Goal: Information Seeking & Learning: Learn about a topic

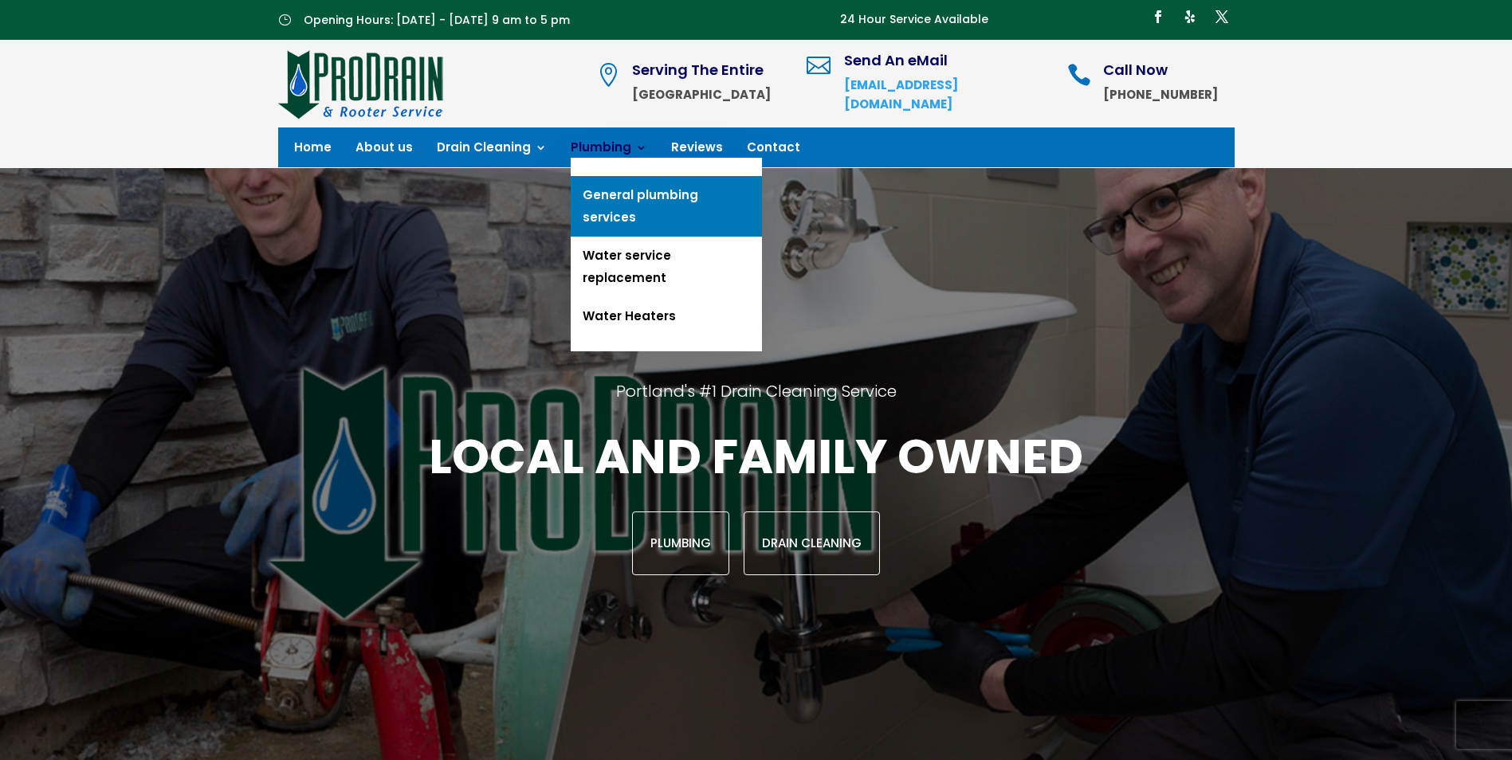
click at [606, 187] on link "General plumbing services" at bounding box center [666, 206] width 191 height 61
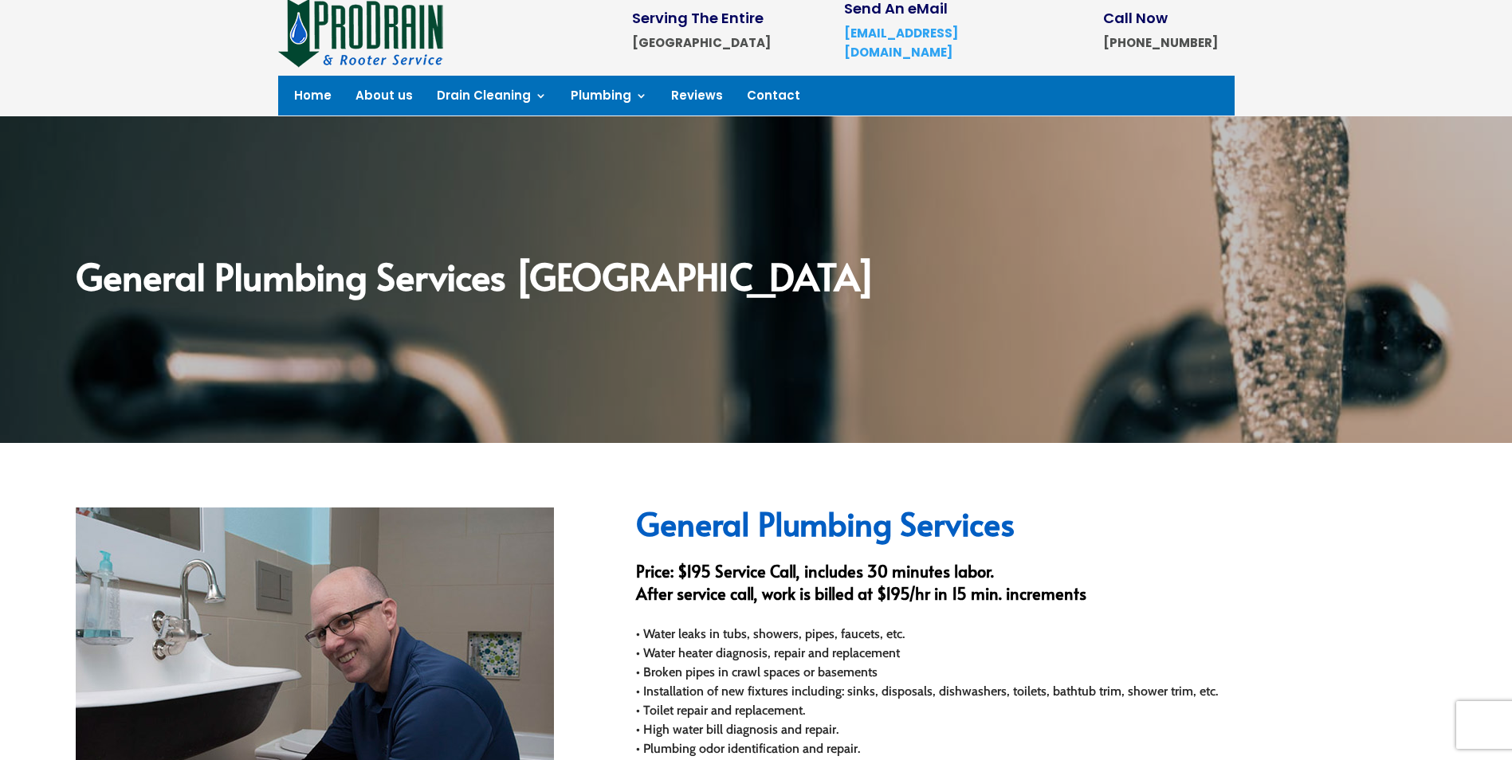
scroll to position [80, 0]
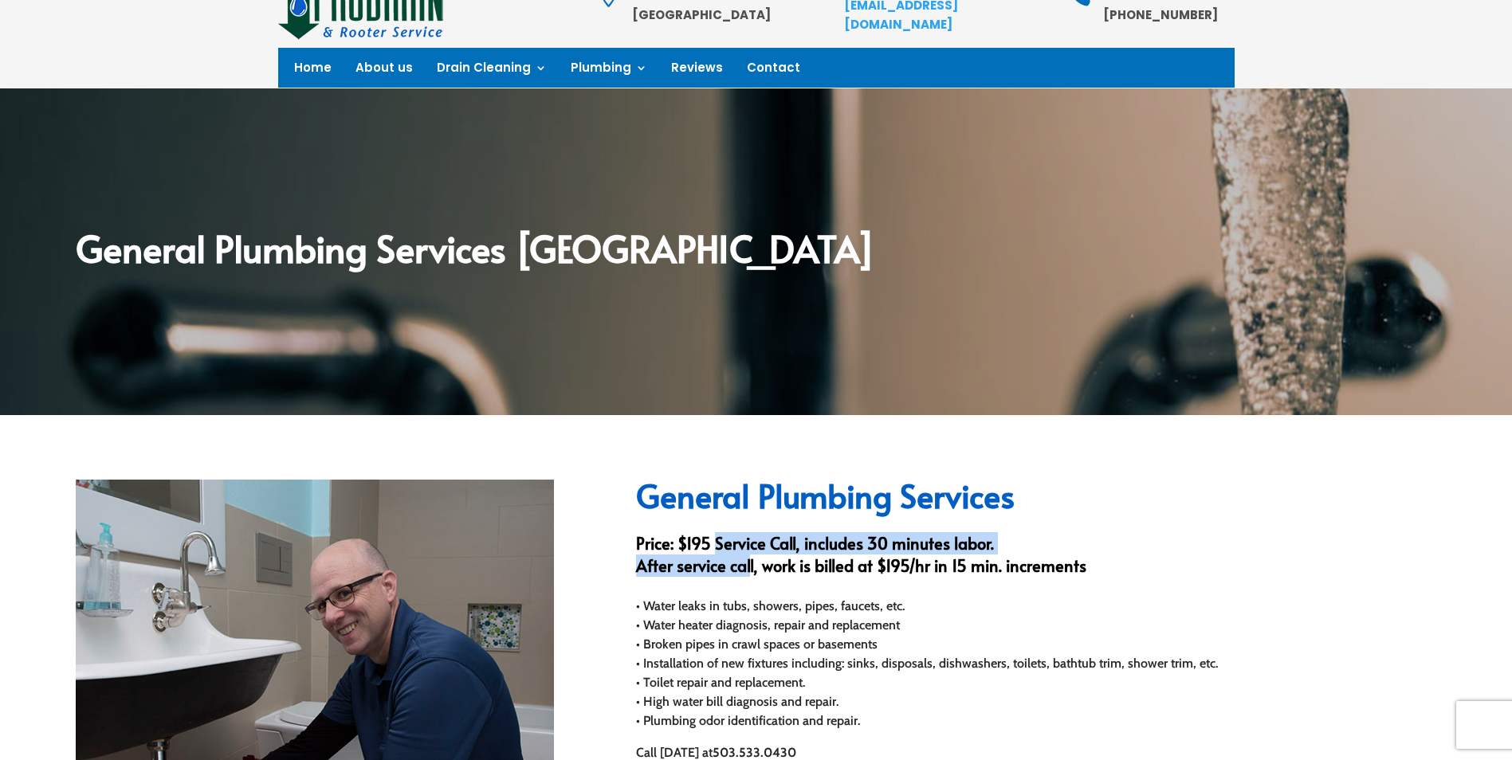
drag, startPoint x: 717, startPoint y: 543, endPoint x: 742, endPoint y: 556, distance: 28.2
click at [742, 556] on h3 "Price: $195 Service Call, includes 30 minutes labor. After service call, work i…" at bounding box center [1036, 558] width 800 height 53
drag, startPoint x: 826, startPoint y: 553, endPoint x: 756, endPoint y: 554, distance: 70.1
click at [756, 554] on h3 "Price: $195 Service Call, includes 30 minutes labor. After service call, work i…" at bounding box center [1036, 558] width 800 height 53
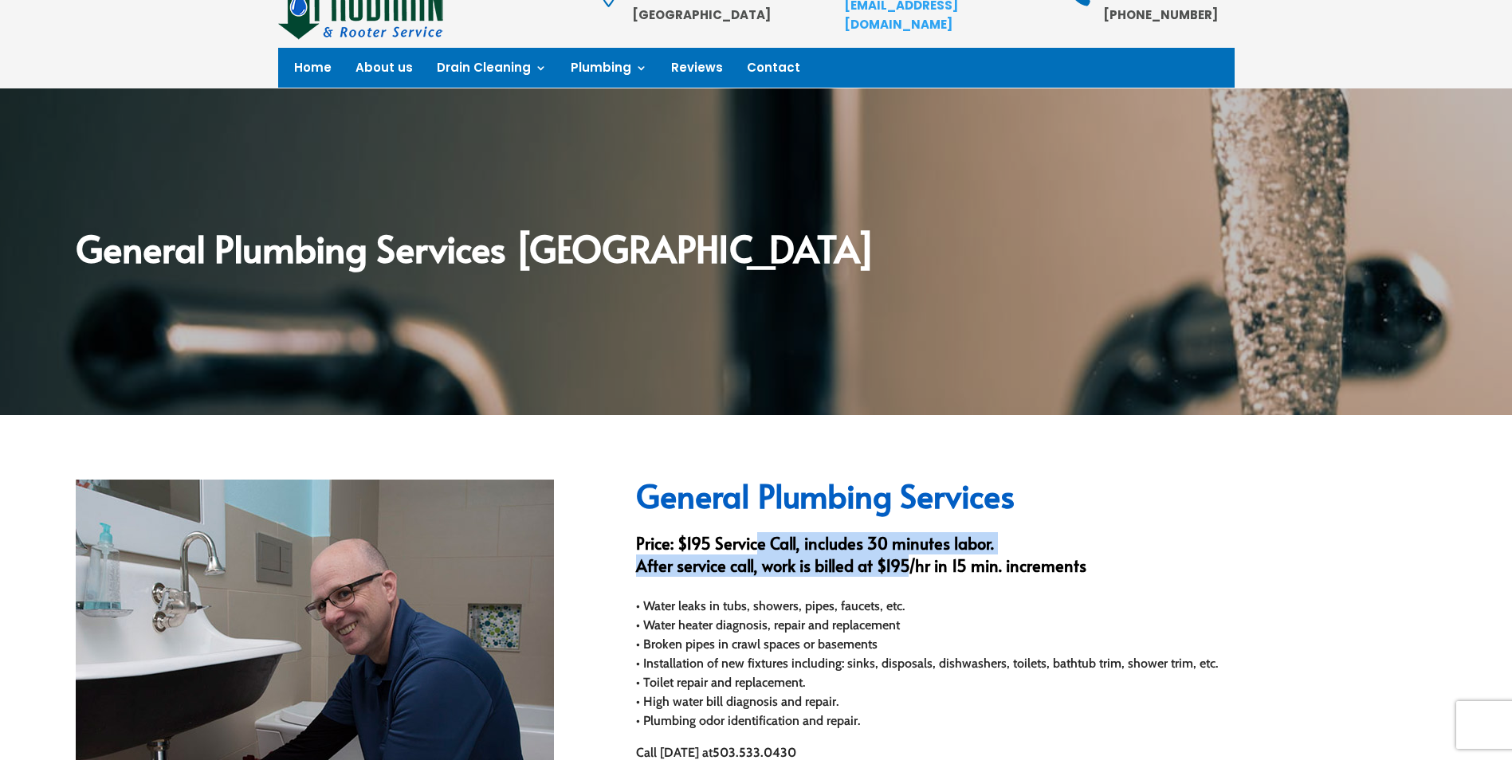
drag, startPoint x: 756, startPoint y: 554, endPoint x: 745, endPoint y: 547, distance: 13.3
click at [756, 553] on h3 "Price: $195 Service Call, includes 30 minutes labor. After service call, work i…" at bounding box center [1036, 558] width 800 height 53
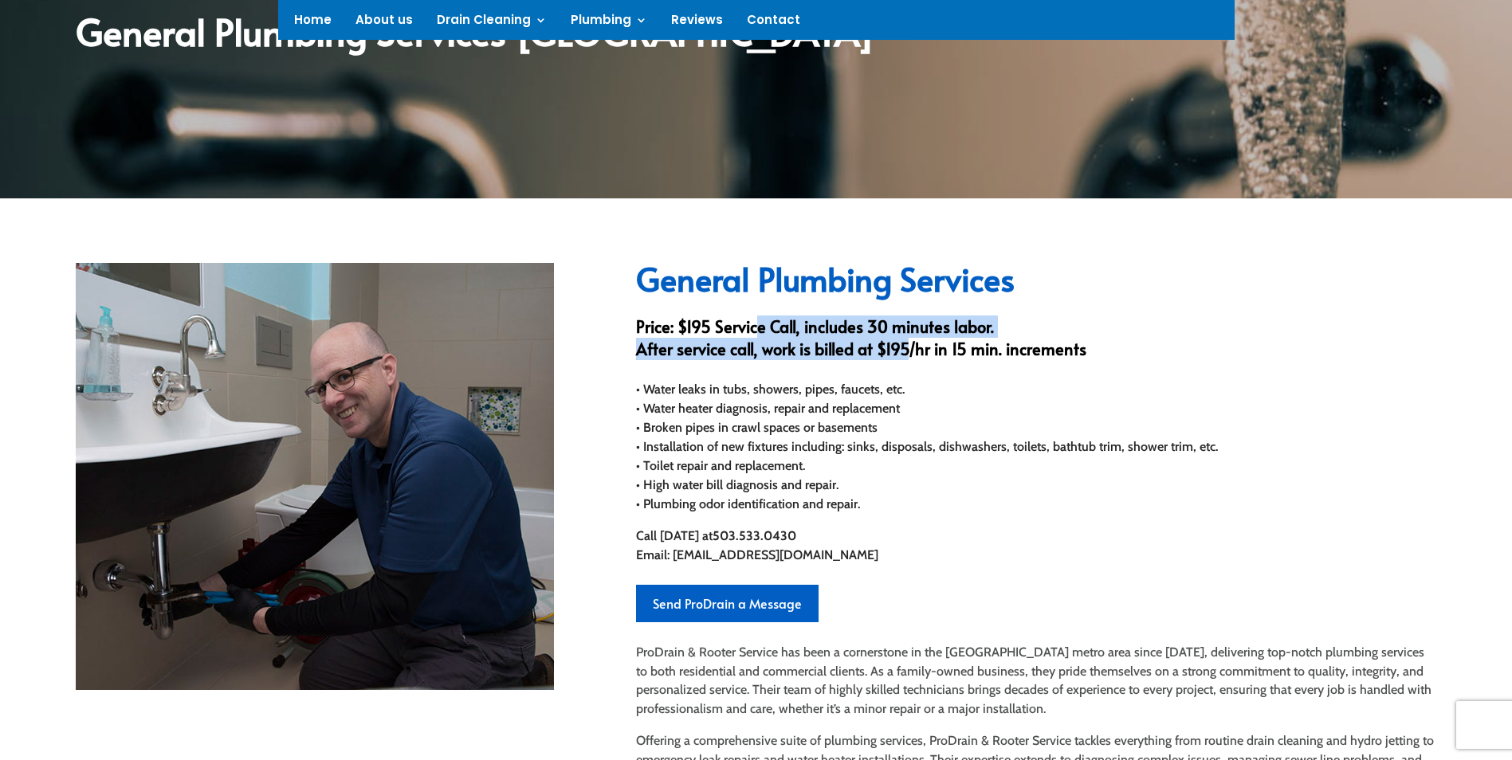
scroll to position [319, 0]
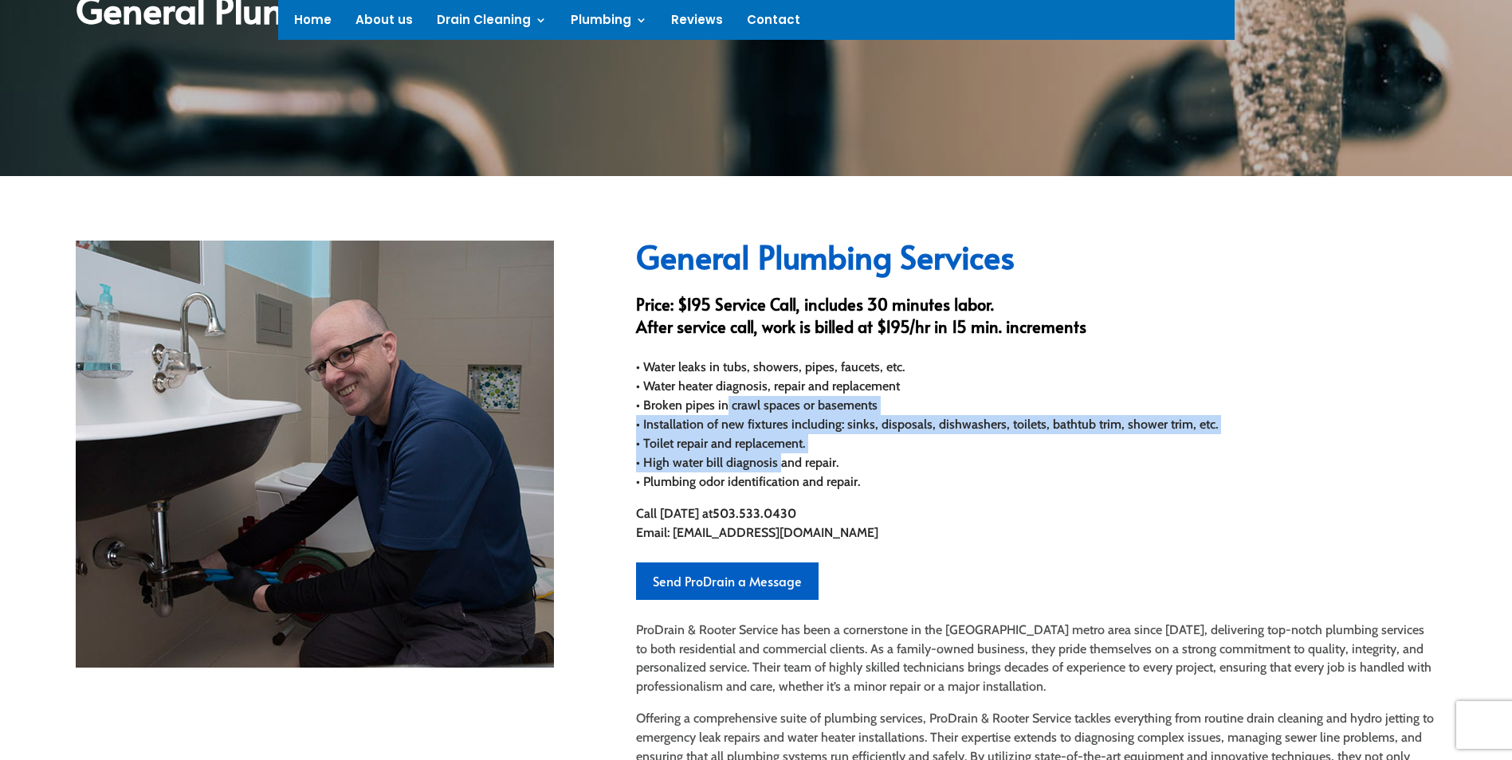
drag, startPoint x: 770, startPoint y: 460, endPoint x: 717, endPoint y: 402, distance: 79.0
click at [717, 402] on div "• Water leaks in tubs, showers, pipes, faucets, etc. • Water heater diagnosis, …" at bounding box center [1036, 425] width 800 height 134
drag, startPoint x: 717, startPoint y: 402, endPoint x: 698, endPoint y: 385, distance: 24.8
click at [716, 402] on div "• Water leaks in tubs, showers, pipes, faucets, etc. • Water heater diagnosis, …" at bounding box center [1036, 425] width 800 height 134
drag, startPoint x: 709, startPoint y: 413, endPoint x: 736, endPoint y: 467, distance: 60.6
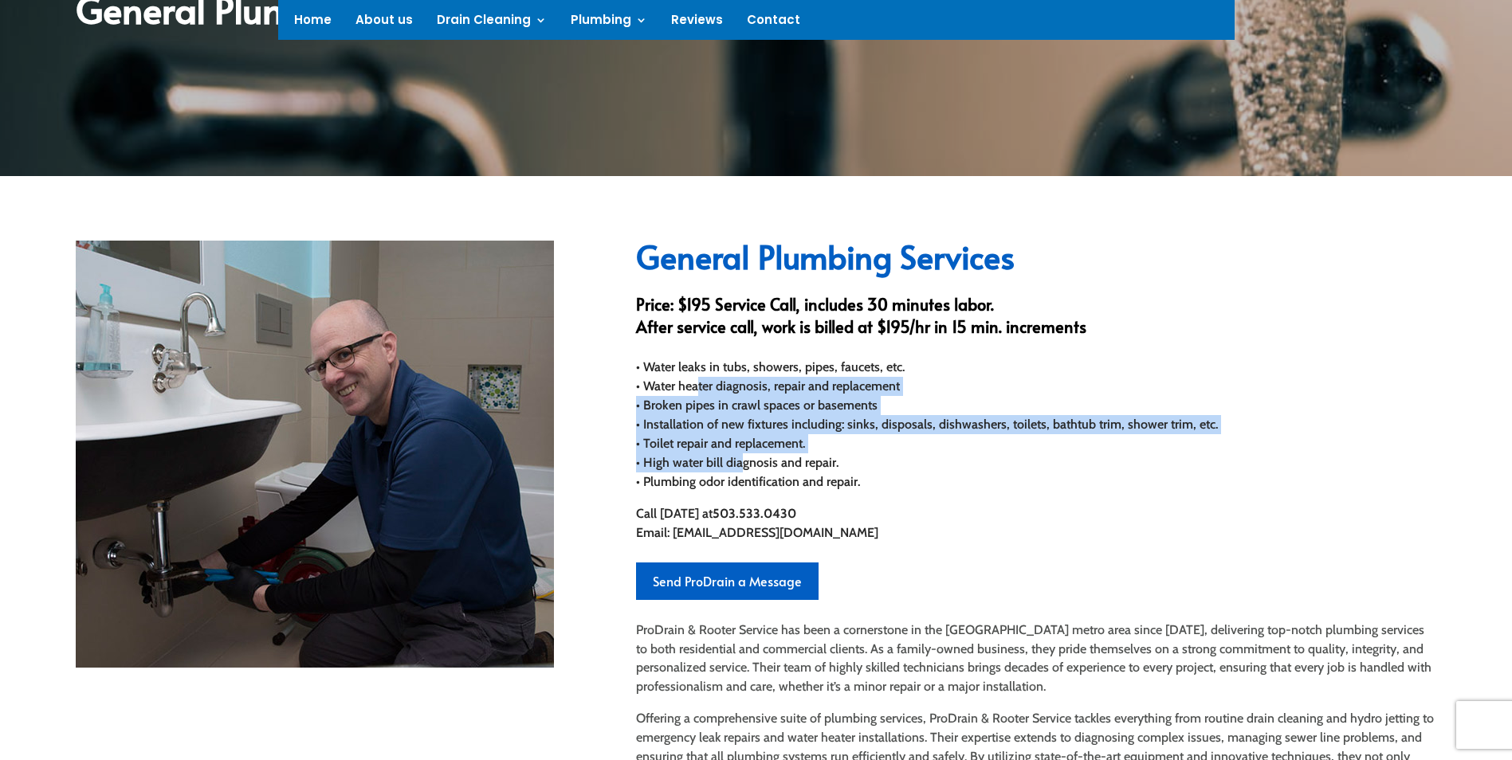
click at [736, 467] on div "• Water leaks in tubs, showers, pipes, faucets, etc. • Water heater diagnosis, …" at bounding box center [1036, 425] width 800 height 134
drag, startPoint x: 736, startPoint y: 467, endPoint x: 747, endPoint y: 469, distance: 11.3
click at [736, 467] on div "• Water leaks in tubs, showers, pipes, faucets, etc. • Water heater diagnosis, …" at bounding box center [1036, 425] width 800 height 134
drag, startPoint x: 768, startPoint y: 465, endPoint x: 728, endPoint y: 380, distance: 93.4
click at [728, 380] on div "• Water leaks in tubs, showers, pipes, faucets, etc. • Water heater diagnosis, …" at bounding box center [1036, 425] width 800 height 134
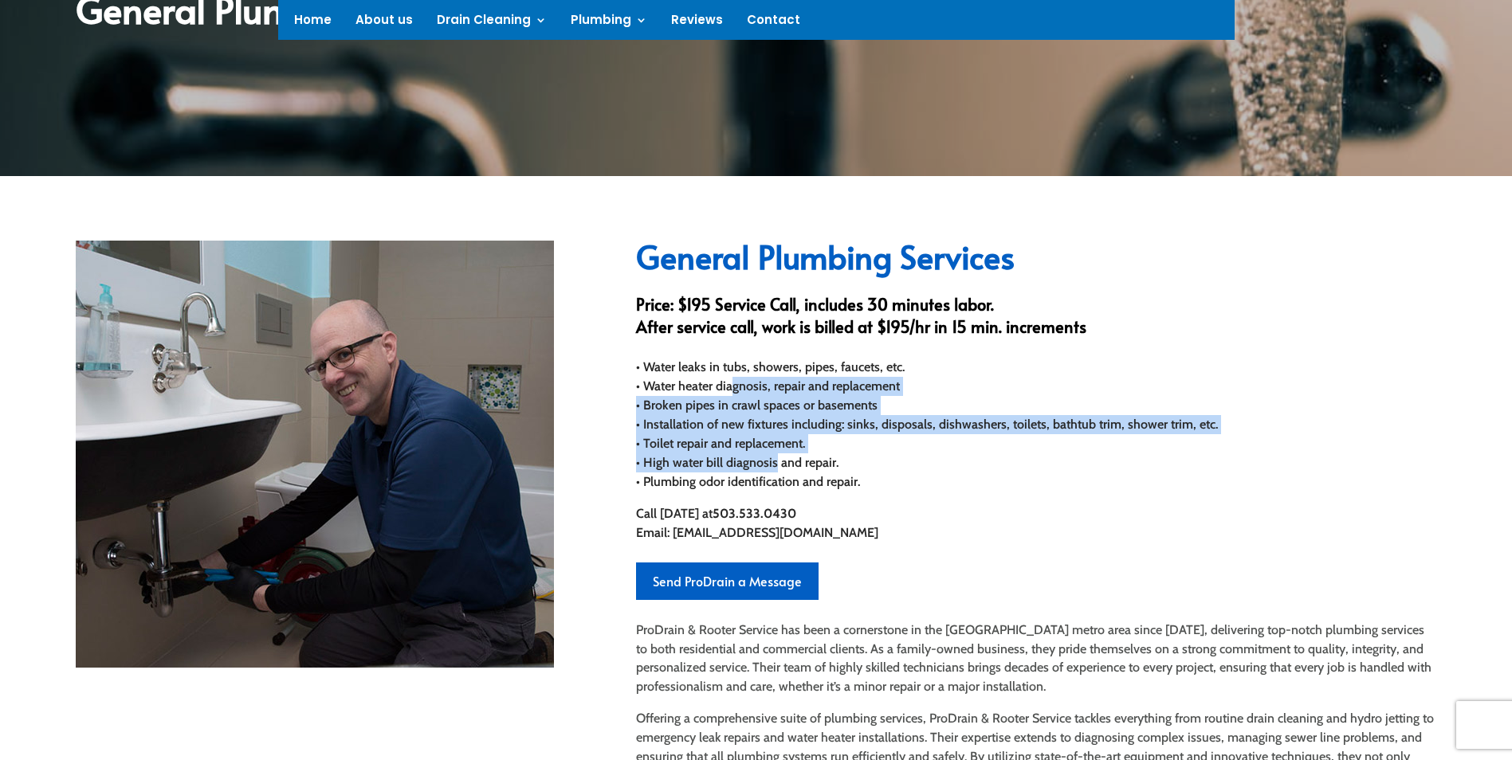
click at [728, 380] on div "• Water leaks in tubs, showers, pipes, faucets, etc. • Water heater diagnosis, …" at bounding box center [1036, 425] width 800 height 134
drag, startPoint x: 693, startPoint y: 369, endPoint x: 755, endPoint y: 461, distance: 111.4
click at [755, 461] on div "• Water leaks in tubs, showers, pipes, faucets, etc. • Water heater diagnosis, …" at bounding box center [1036, 425] width 800 height 134
drag, startPoint x: 763, startPoint y: 472, endPoint x: 697, endPoint y: 380, distance: 113.0
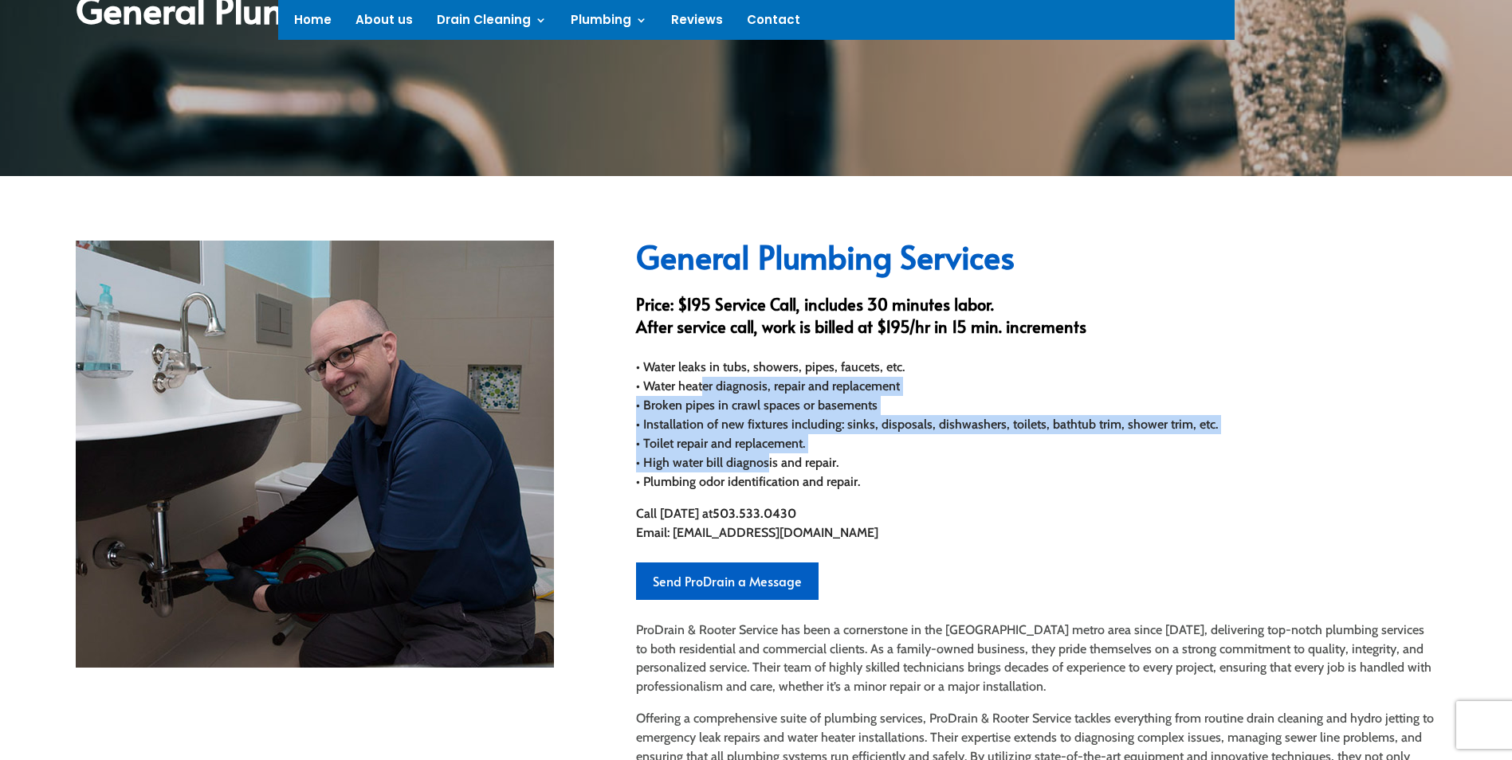
click at [697, 380] on div "• Water leaks in tubs, showers, pipes, faucets, etc. • Water heater diagnosis, …" at bounding box center [1036, 425] width 800 height 134
drag, startPoint x: 716, startPoint y: 446, endPoint x: 718, endPoint y: 456, distance: 10.6
click at [718, 456] on div "• Water leaks in tubs, showers, pipes, faucets, etc. • Water heater diagnosis, …" at bounding box center [1036, 425] width 800 height 134
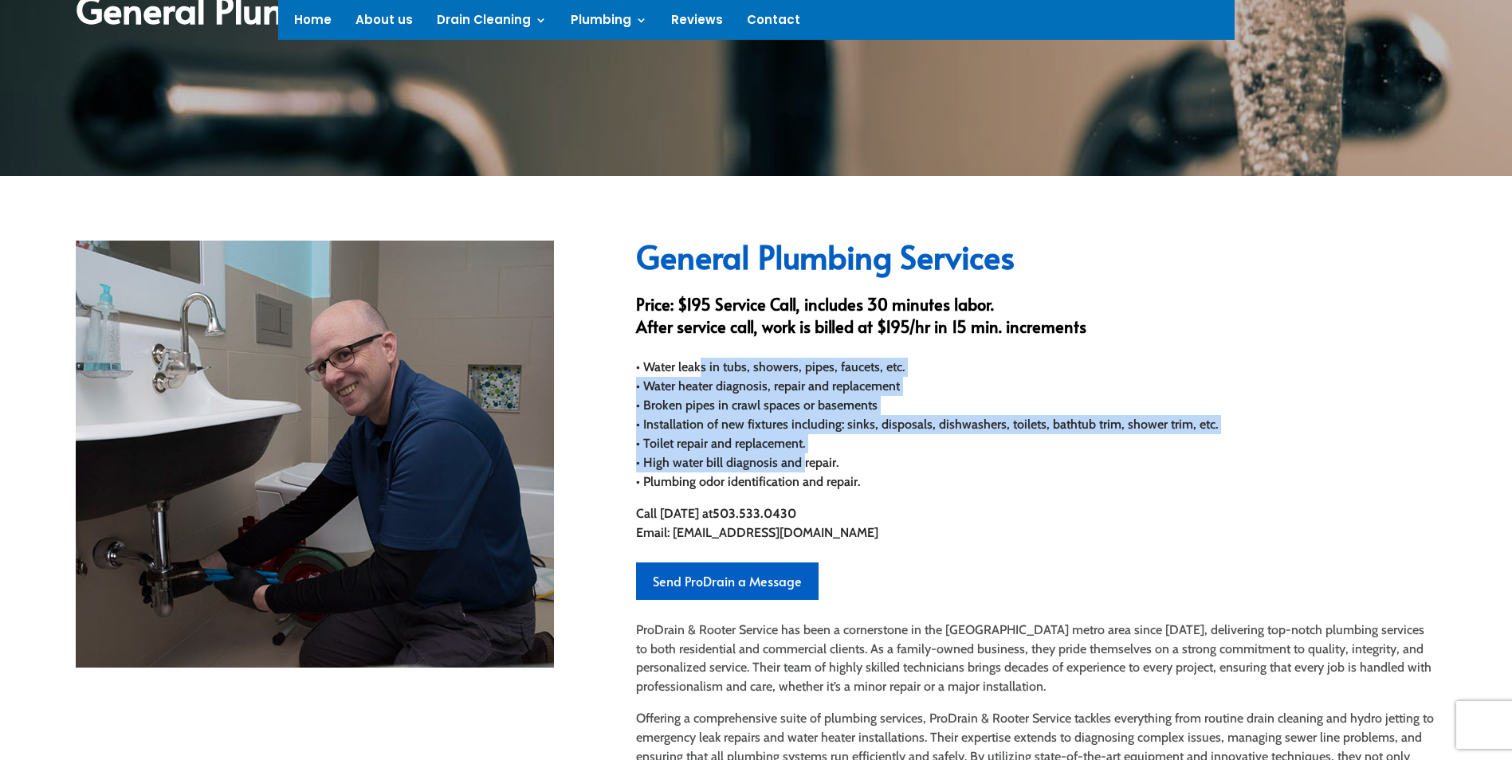
drag, startPoint x: 798, startPoint y: 469, endPoint x: 699, endPoint y: 376, distance: 135.9
click at [699, 376] on div "• Water leaks in tubs, showers, pipes, faucets, etc. • Water heater diagnosis, …" at bounding box center [1036, 425] width 800 height 134
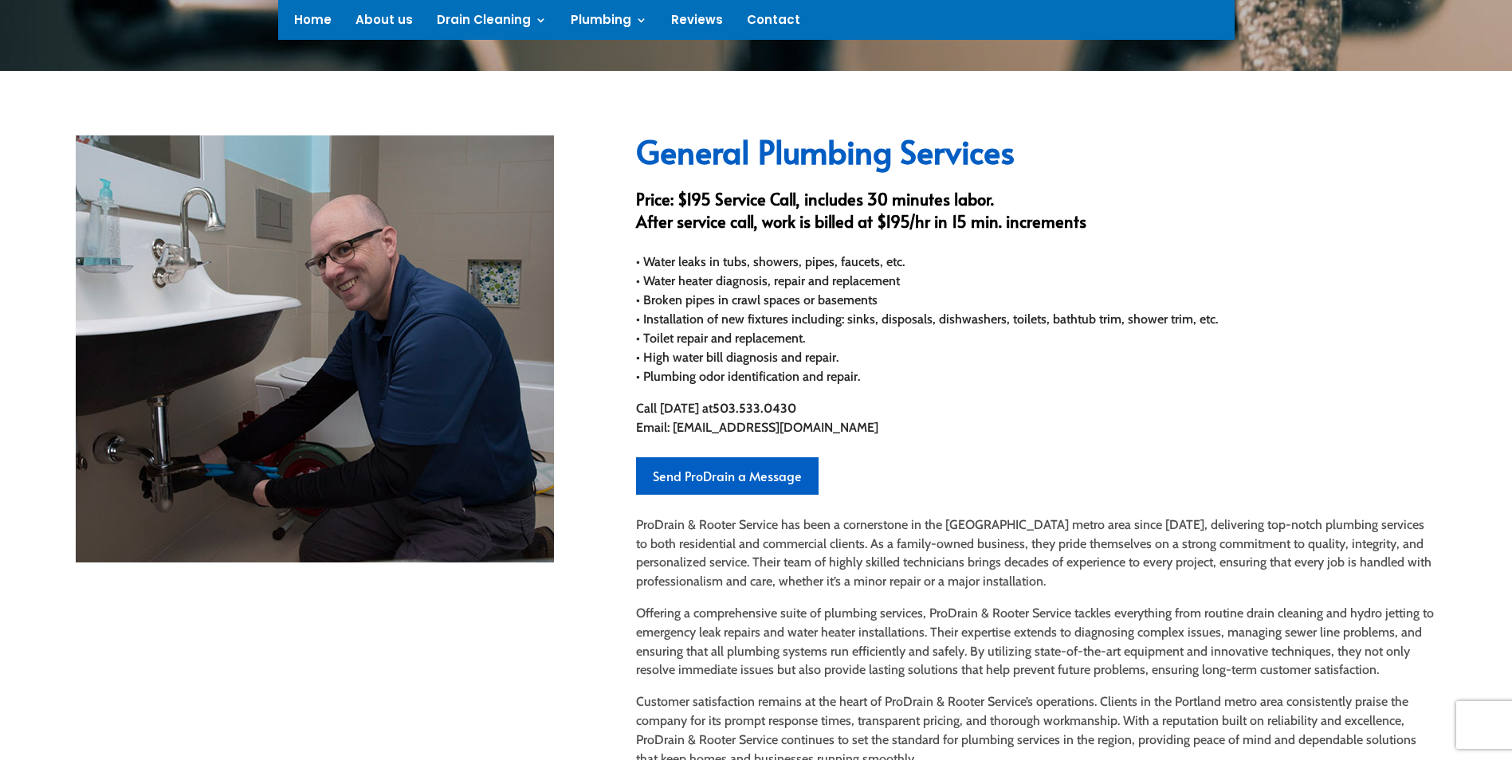
scroll to position [638, 0]
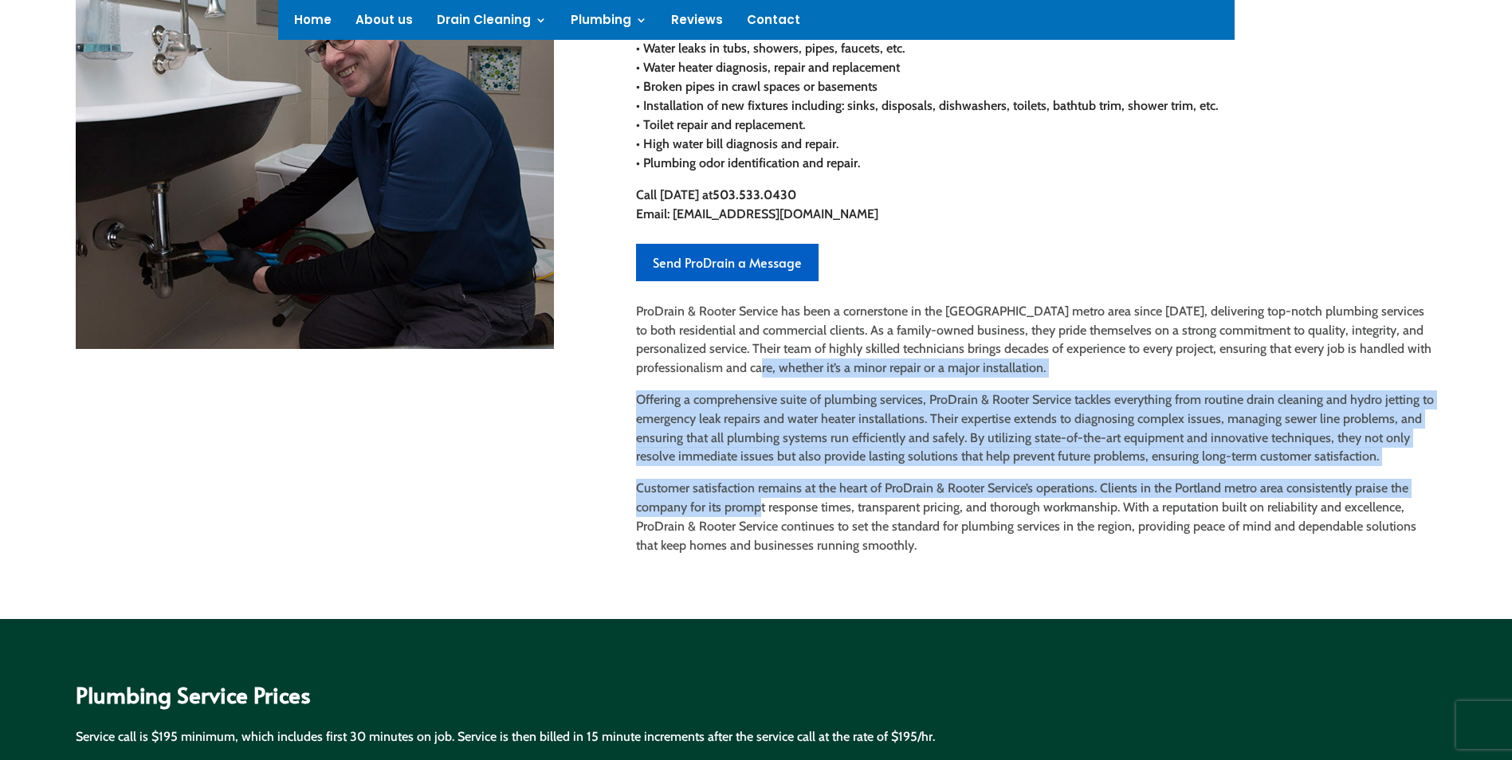
click at [761, 514] on div "ProDrain & Rooter Service has been a cornerstone in the Portland metro area sin…" at bounding box center [1036, 428] width 800 height 253
click at [761, 514] on p "Customer satisfaction remains at the heart of ProDrain & Rooter Service’s opera…" at bounding box center [1036, 517] width 800 height 76
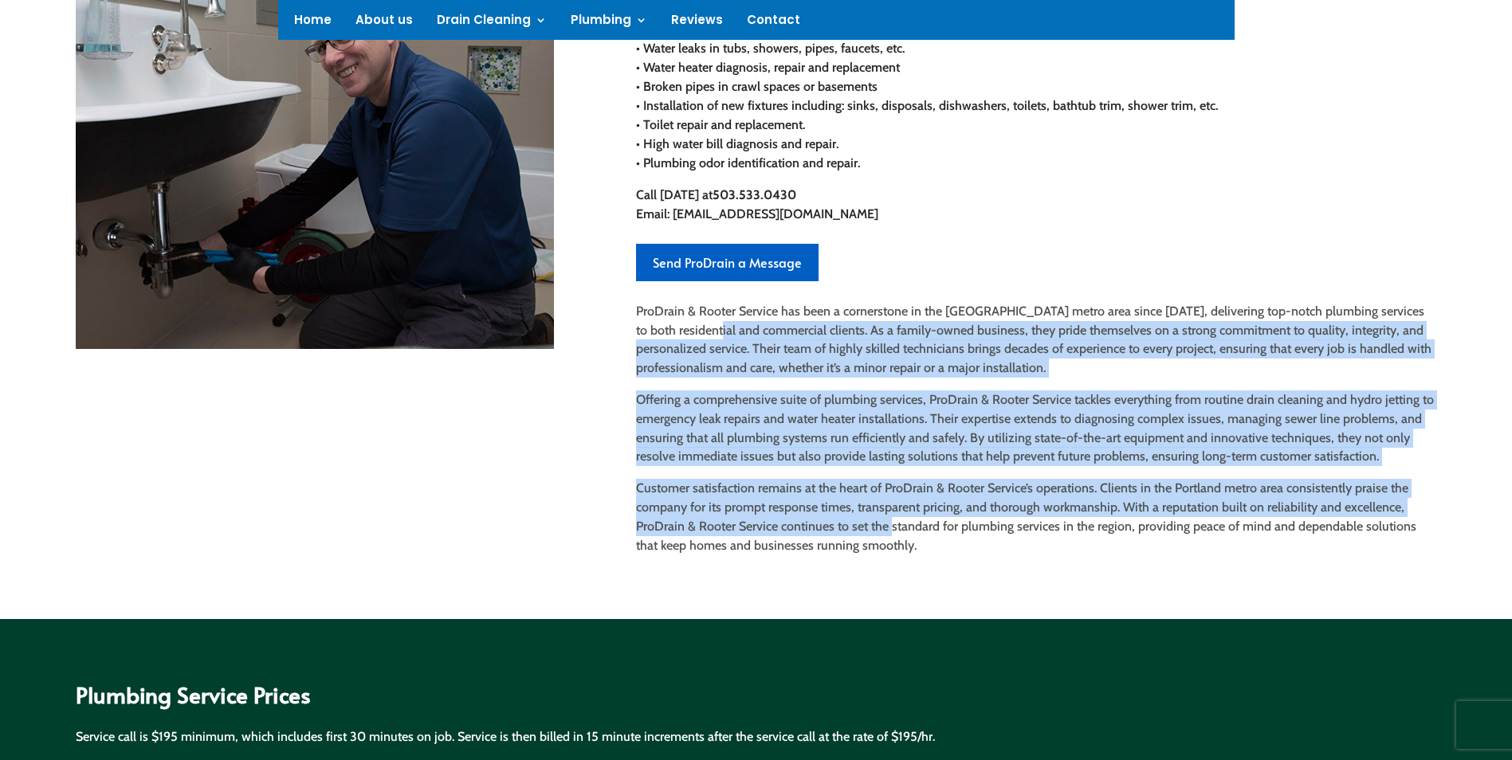
drag, startPoint x: 871, startPoint y: 508, endPoint x: 687, endPoint y: 323, distance: 260.9
click at [687, 323] on div "ProDrain & Rooter Service has been a cornerstone in the Portland metro area sin…" at bounding box center [1036, 428] width 800 height 253
click at [687, 323] on p "ProDrain & Rooter Service has been a cornerstone in the Portland metro area sin…" at bounding box center [1036, 346] width 800 height 88
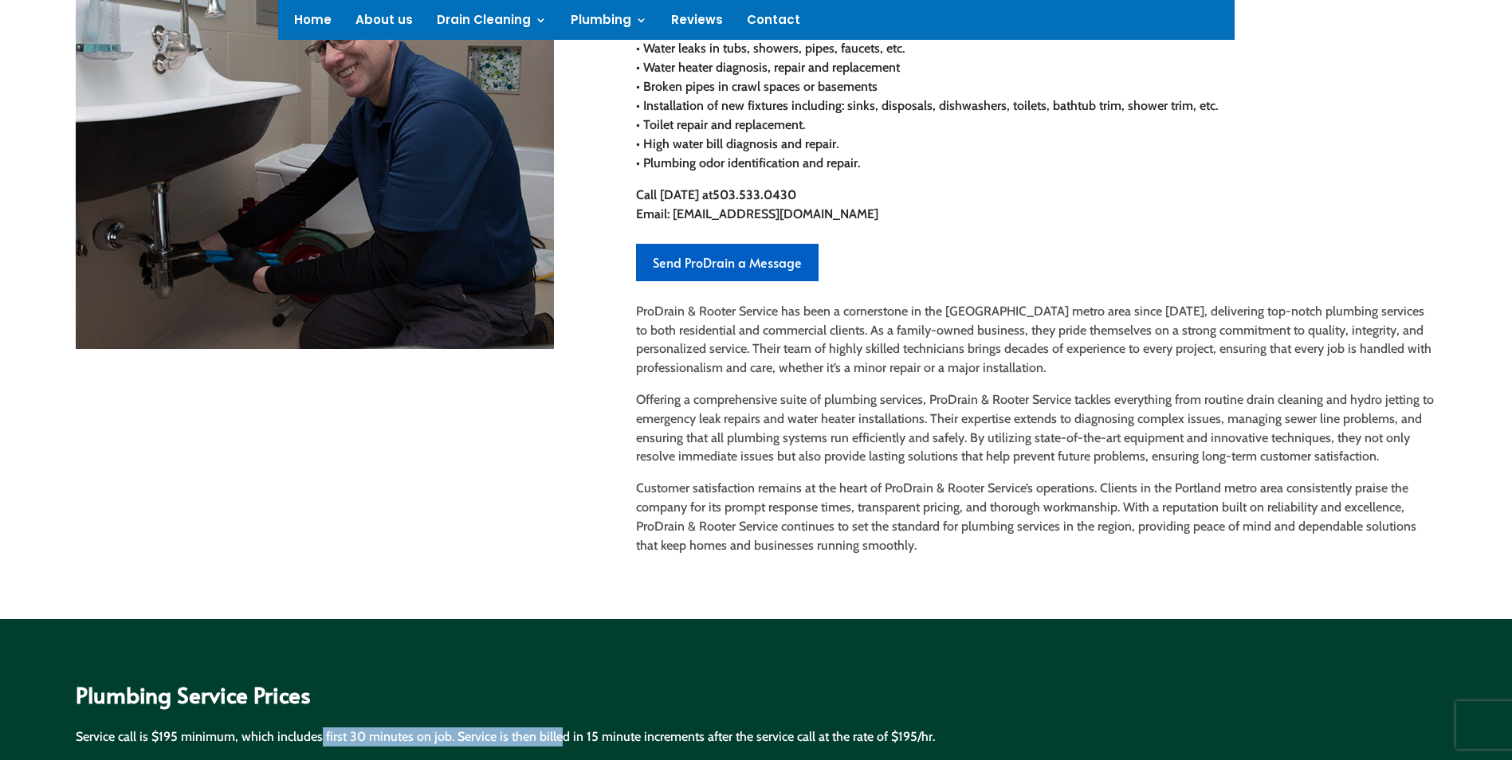
drag, startPoint x: 480, startPoint y: 740, endPoint x: 315, endPoint y: 742, distance: 165.0
click at [315, 742] on div "Service call is $195 minimum, which includes first 30 minutes on job. Service i…" at bounding box center [756, 737] width 1360 height 19
drag, startPoint x: 315, startPoint y: 742, endPoint x: 304, endPoint y: 742, distance: 10.4
click at [314, 742] on div "Service call is $195 minimum, which includes first 30 minutes on job. Service i…" at bounding box center [756, 737] width 1360 height 19
drag, startPoint x: 276, startPoint y: 741, endPoint x: 512, endPoint y: 740, distance: 236.7
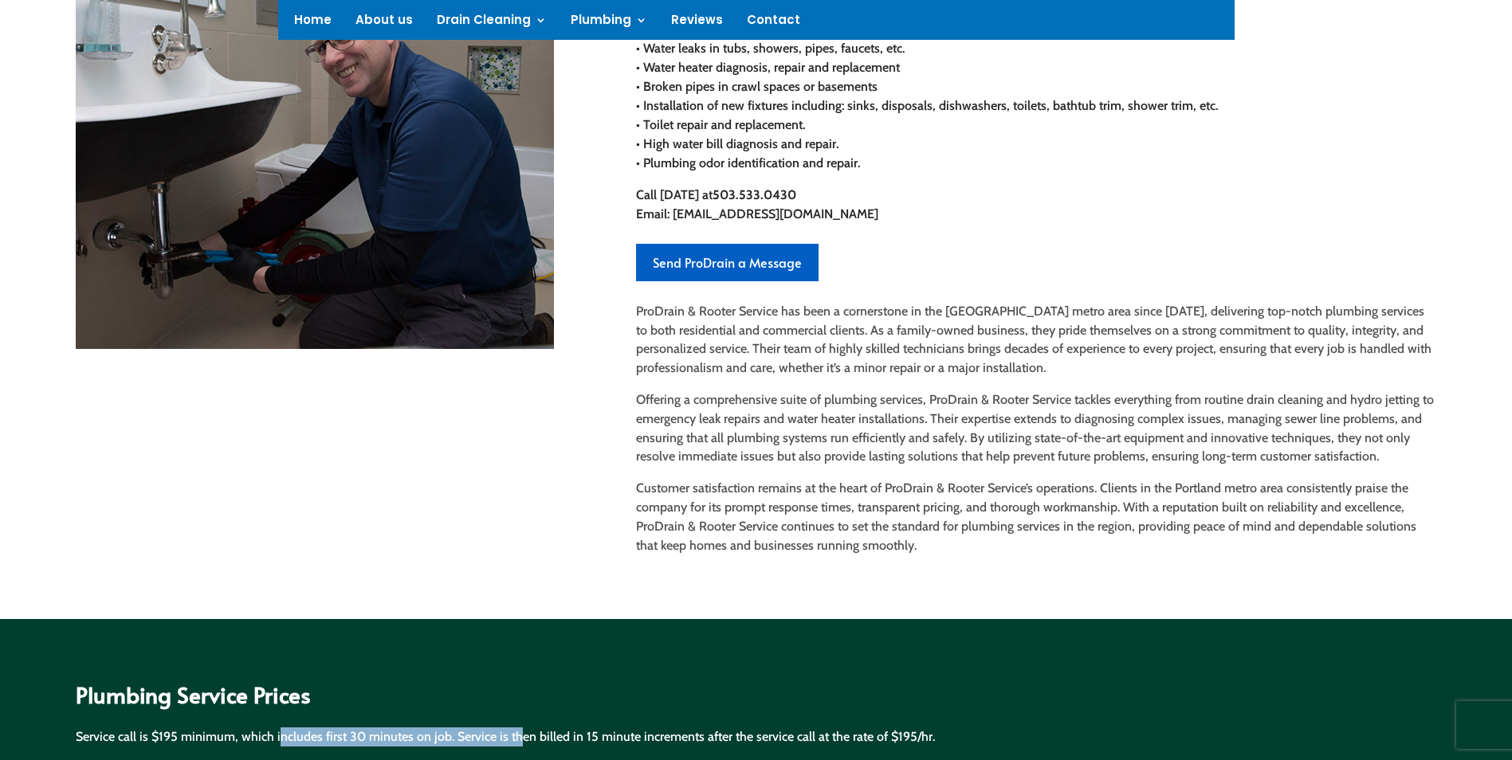
click at [512, 740] on div "Service call is $195 minimum, which includes first 30 minutes on job. Service i…" at bounding box center [756, 737] width 1360 height 19
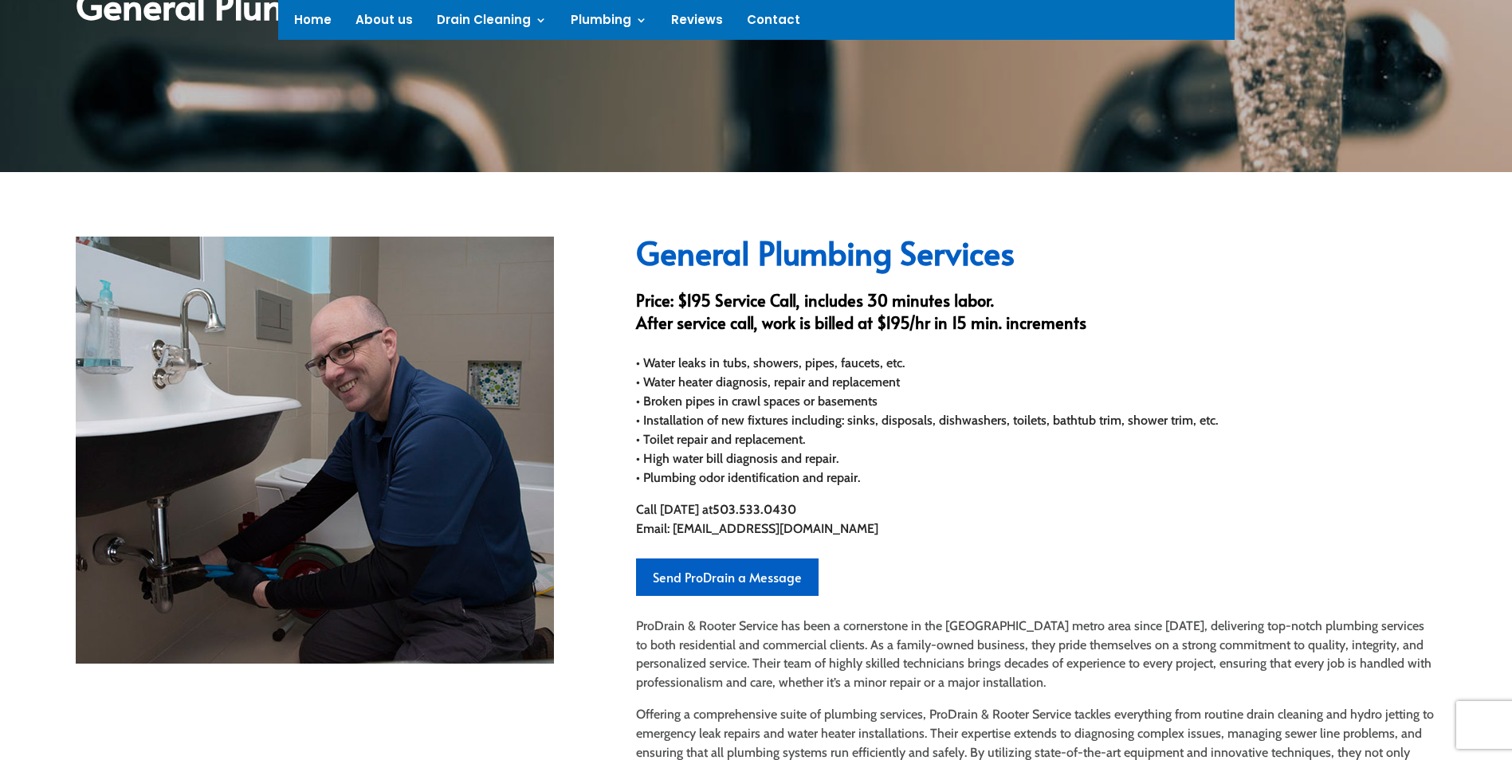
scroll to position [319, 0]
